Goal: Find specific fact

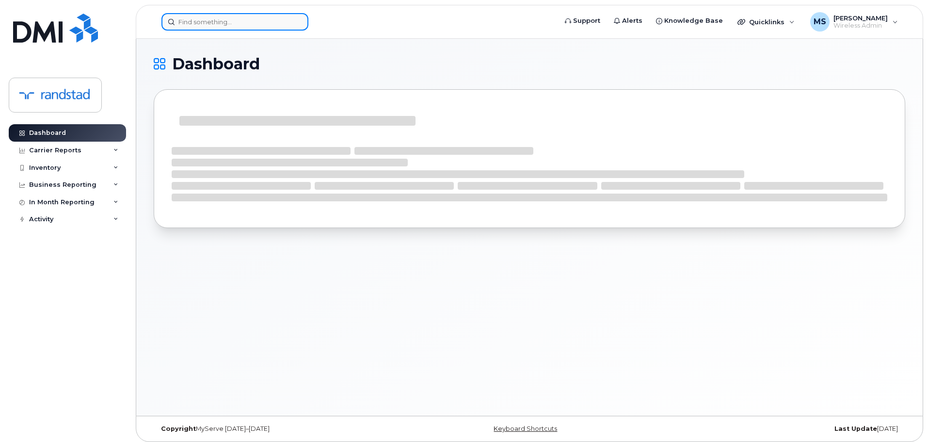
click at [270, 23] on input at bounding box center [235, 21] width 147 height 17
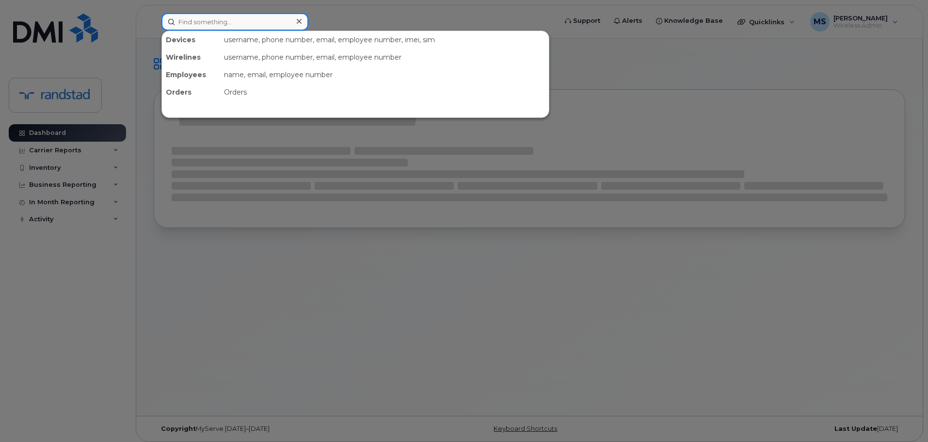
paste input "7515"
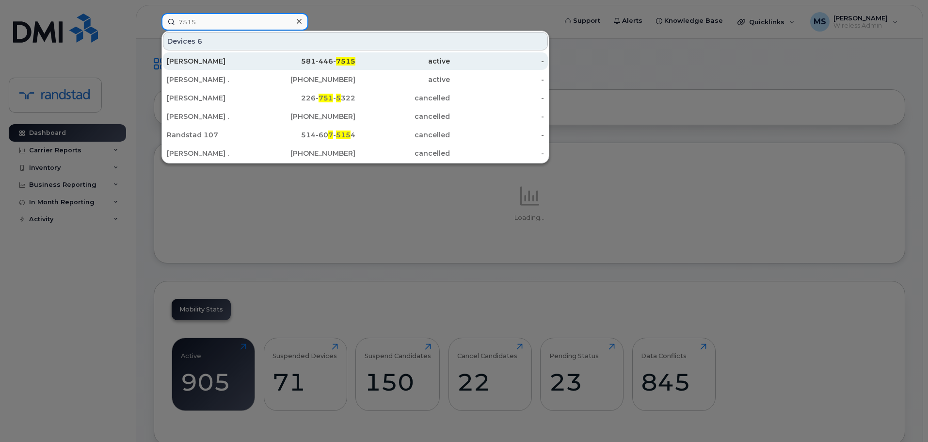
type input "7515"
click at [220, 62] on div "[PERSON_NAME]" at bounding box center [214, 61] width 95 height 10
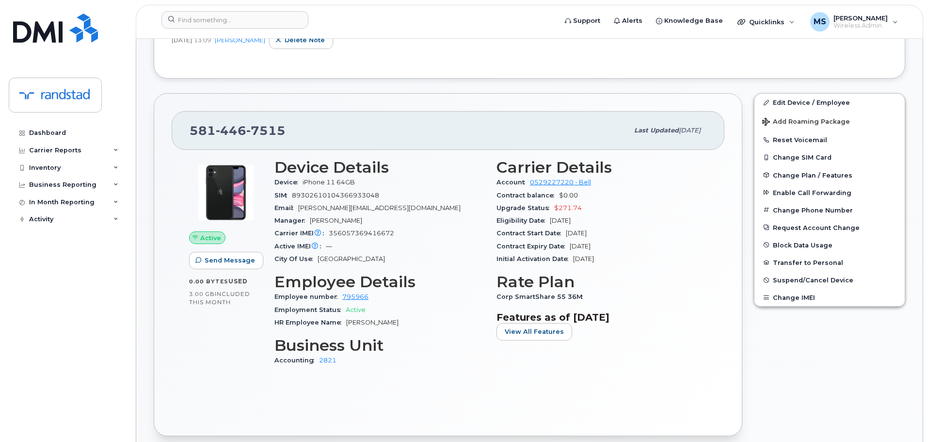
scroll to position [243, 0]
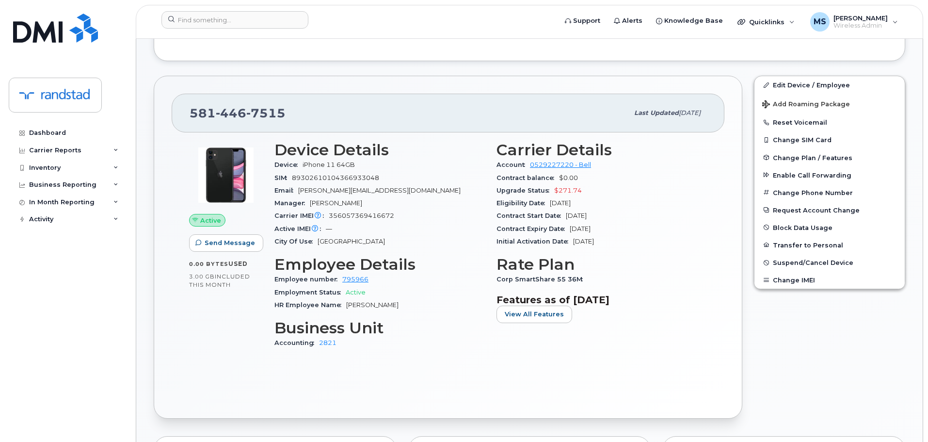
click at [349, 215] on span "356057369416672" at bounding box center [361, 215] width 65 height 7
copy span "356057369416672"
click at [271, 23] on input at bounding box center [235, 19] width 147 height 17
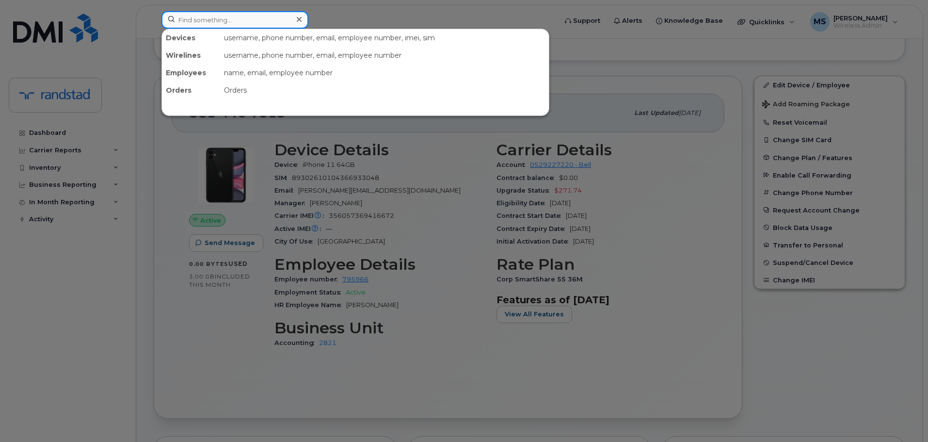
paste input "356057369416672"
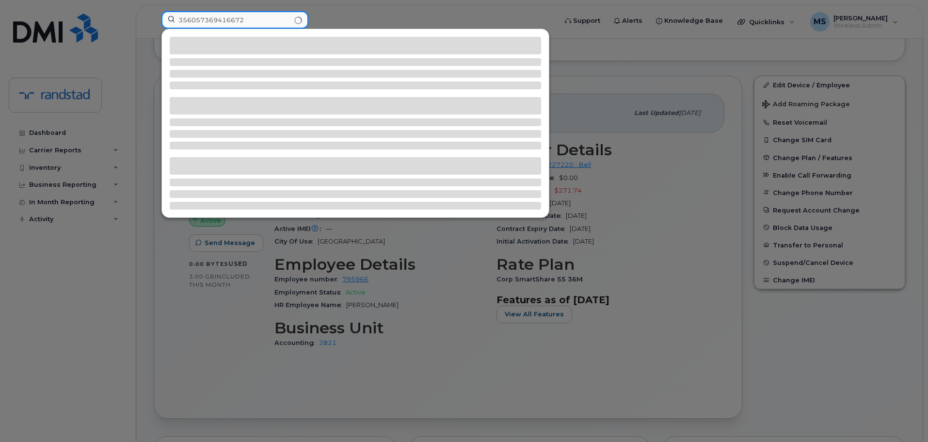
type input "356057369416672"
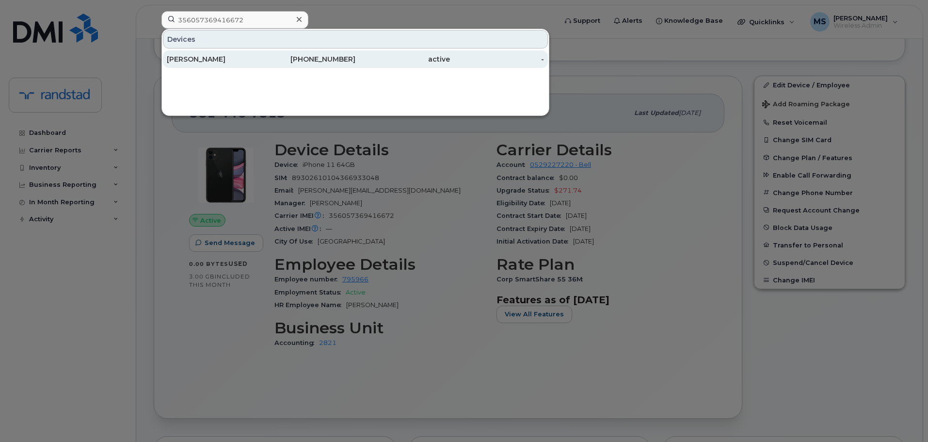
click at [272, 59] on div "581-446-7515" at bounding box center [308, 59] width 95 height 10
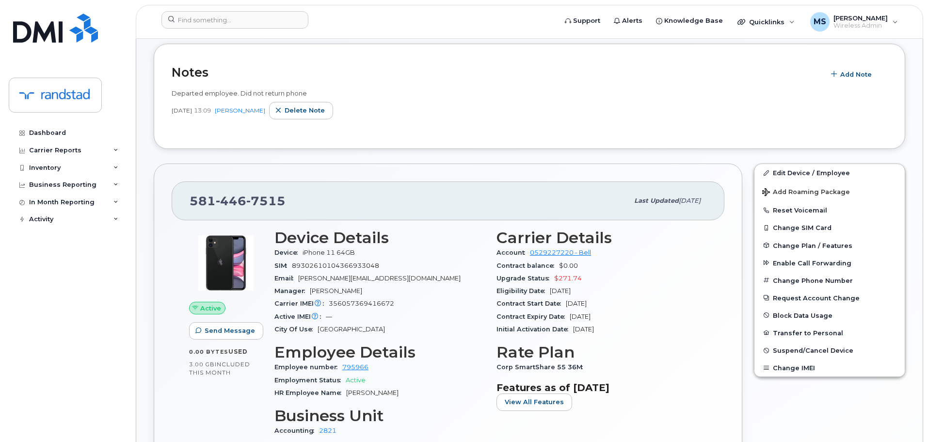
scroll to position [194, 0]
